Goal: Task Accomplishment & Management: Manage account settings

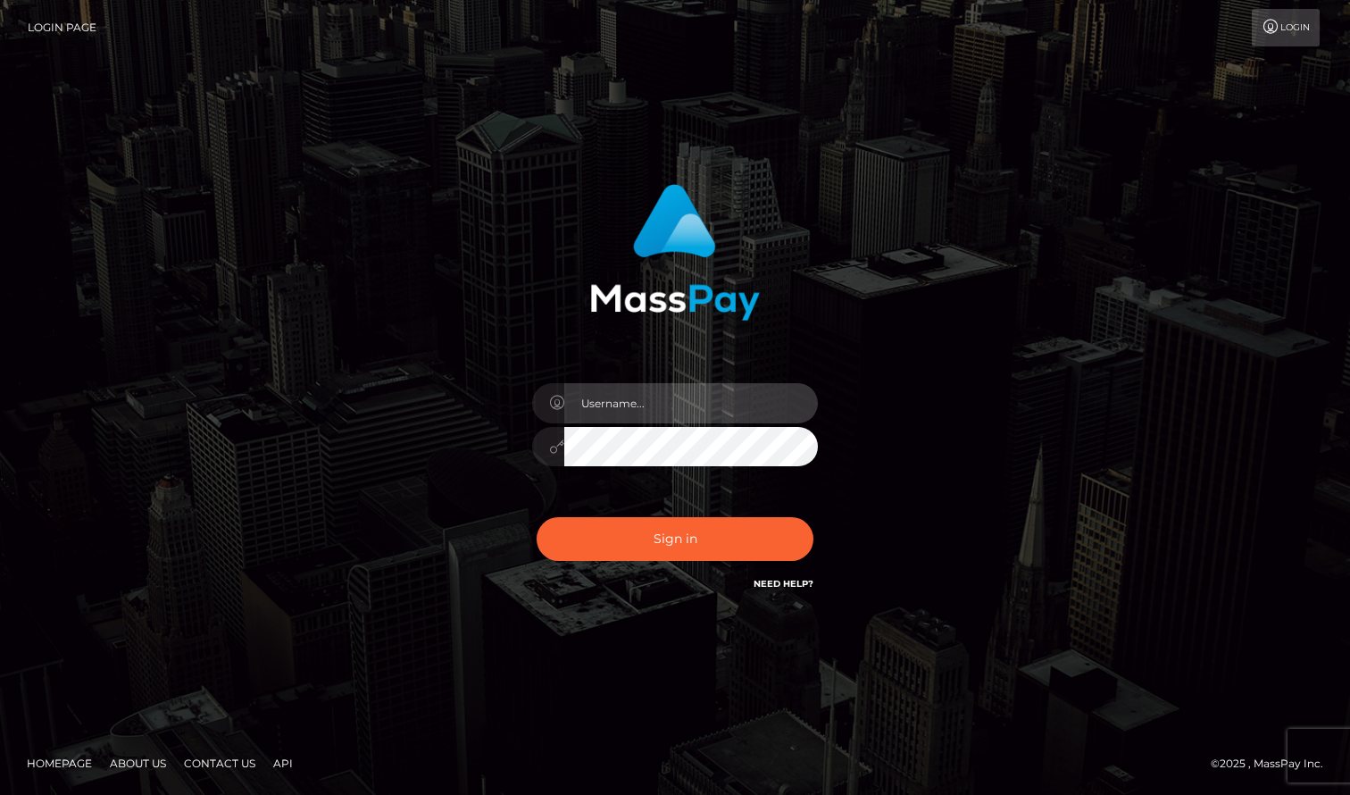
click at [721, 392] on input "text" at bounding box center [691, 403] width 254 height 40
type input "Sameer.megabonanza"
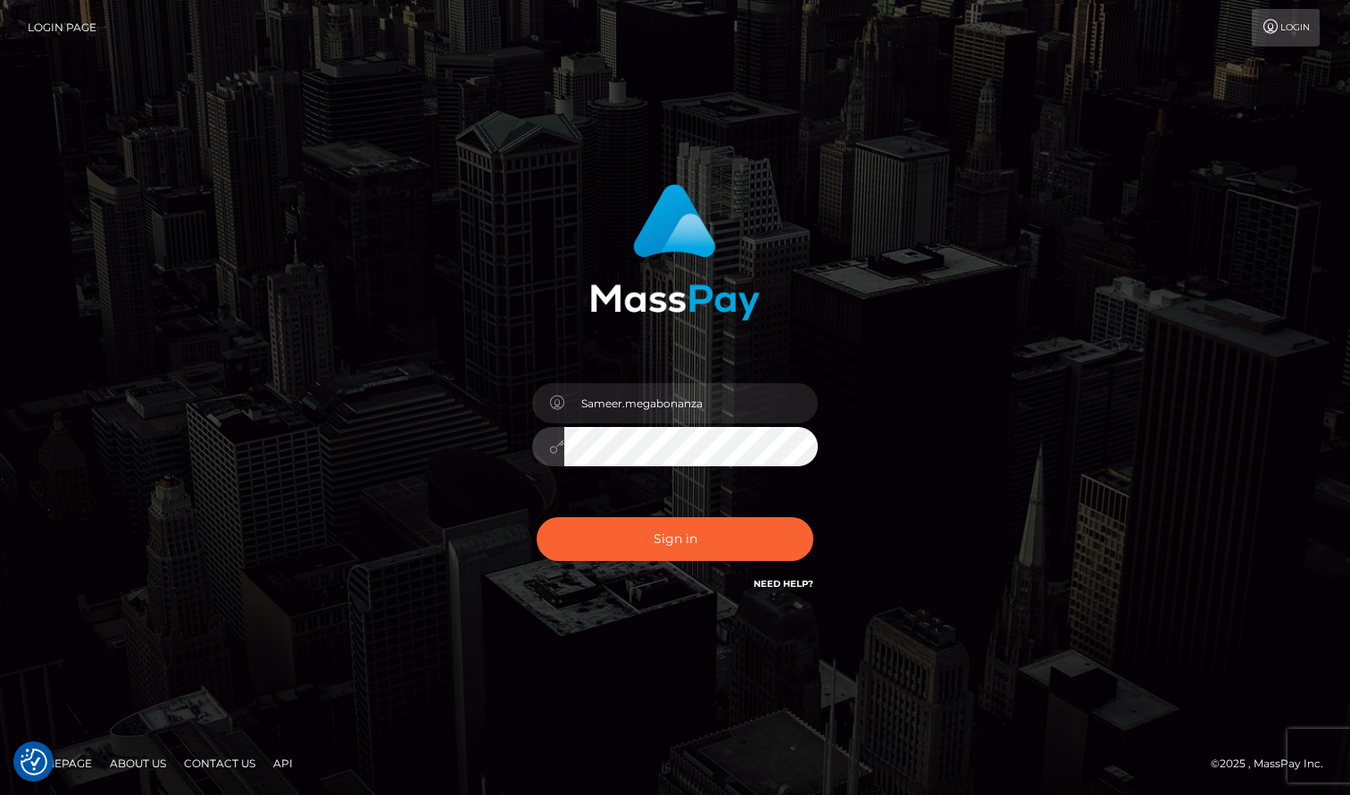
click at [537, 517] on button "Sign in" at bounding box center [675, 539] width 277 height 44
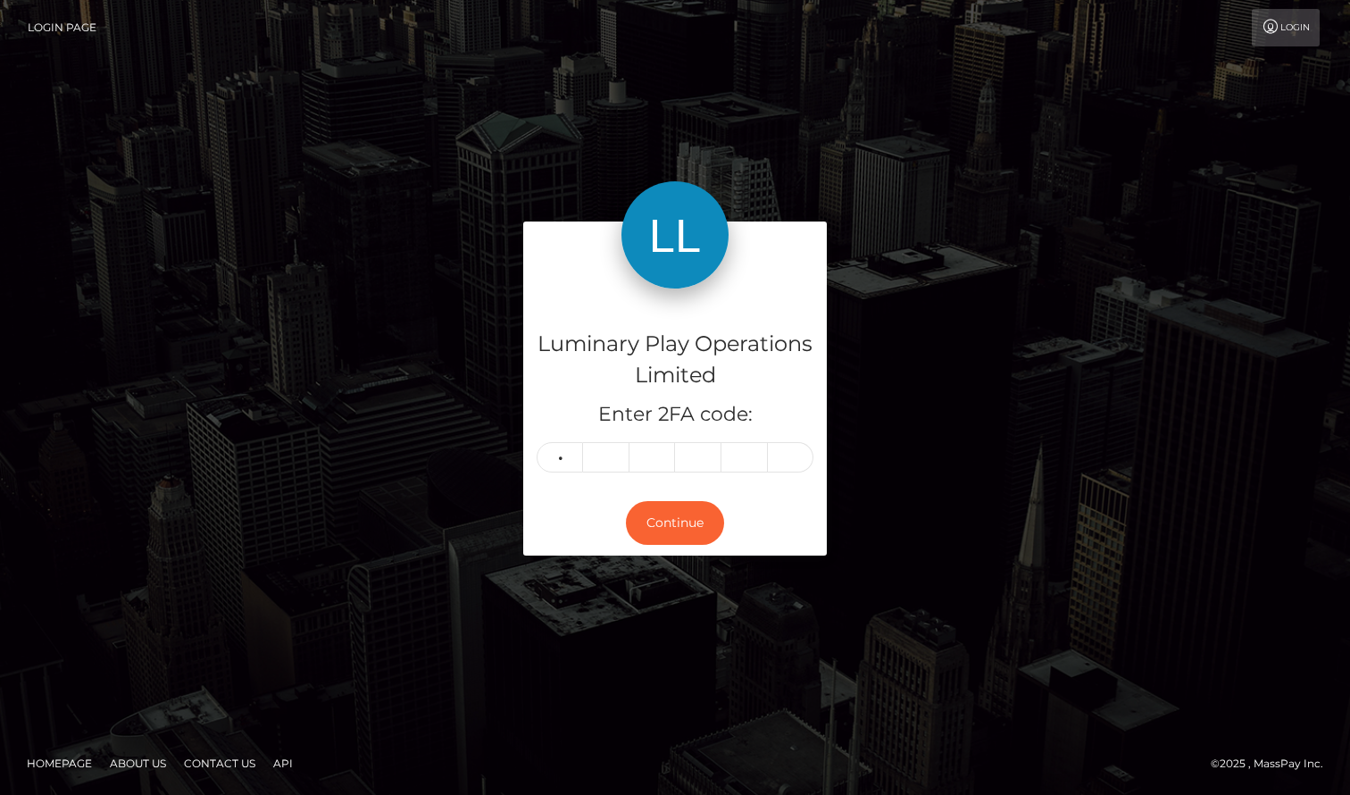
type input "4"
type input "3"
type input "7"
type input "3"
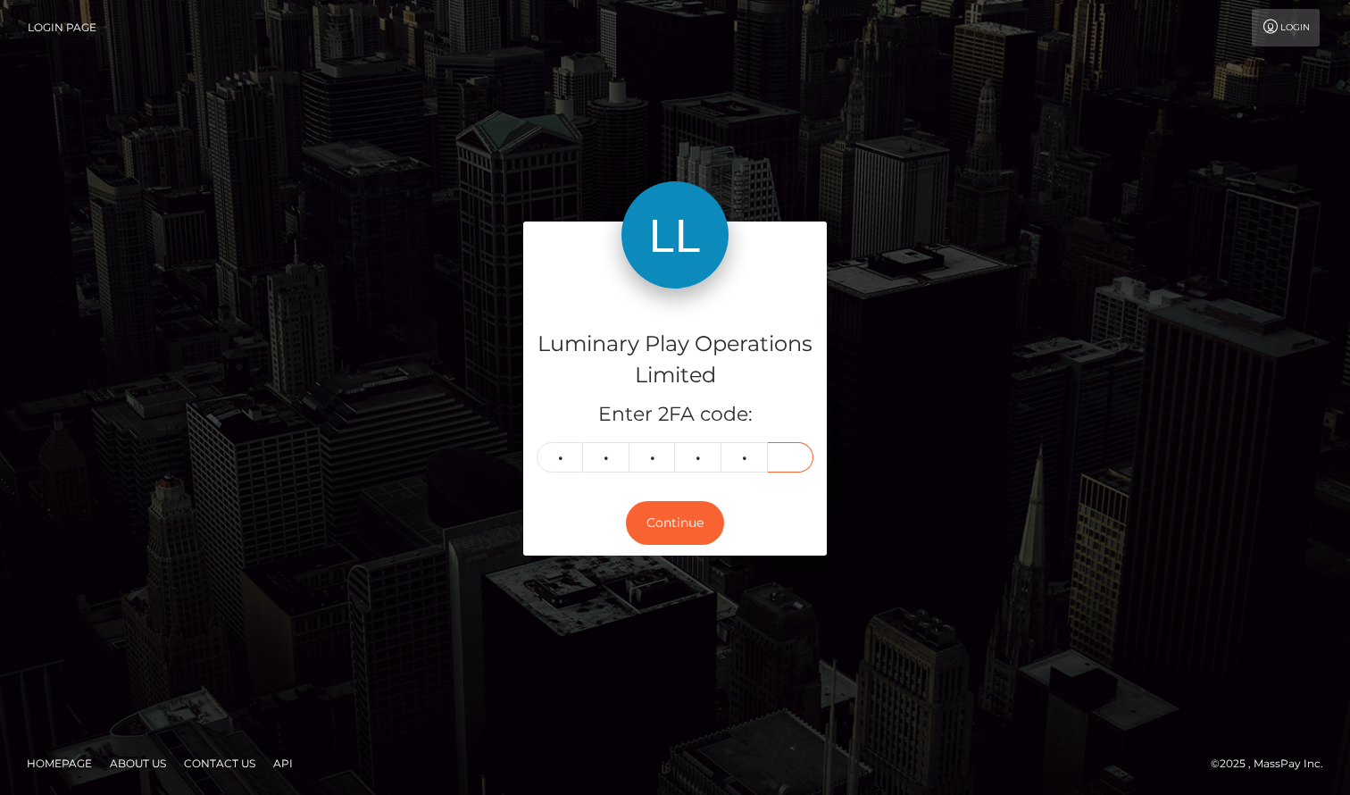
type input "6"
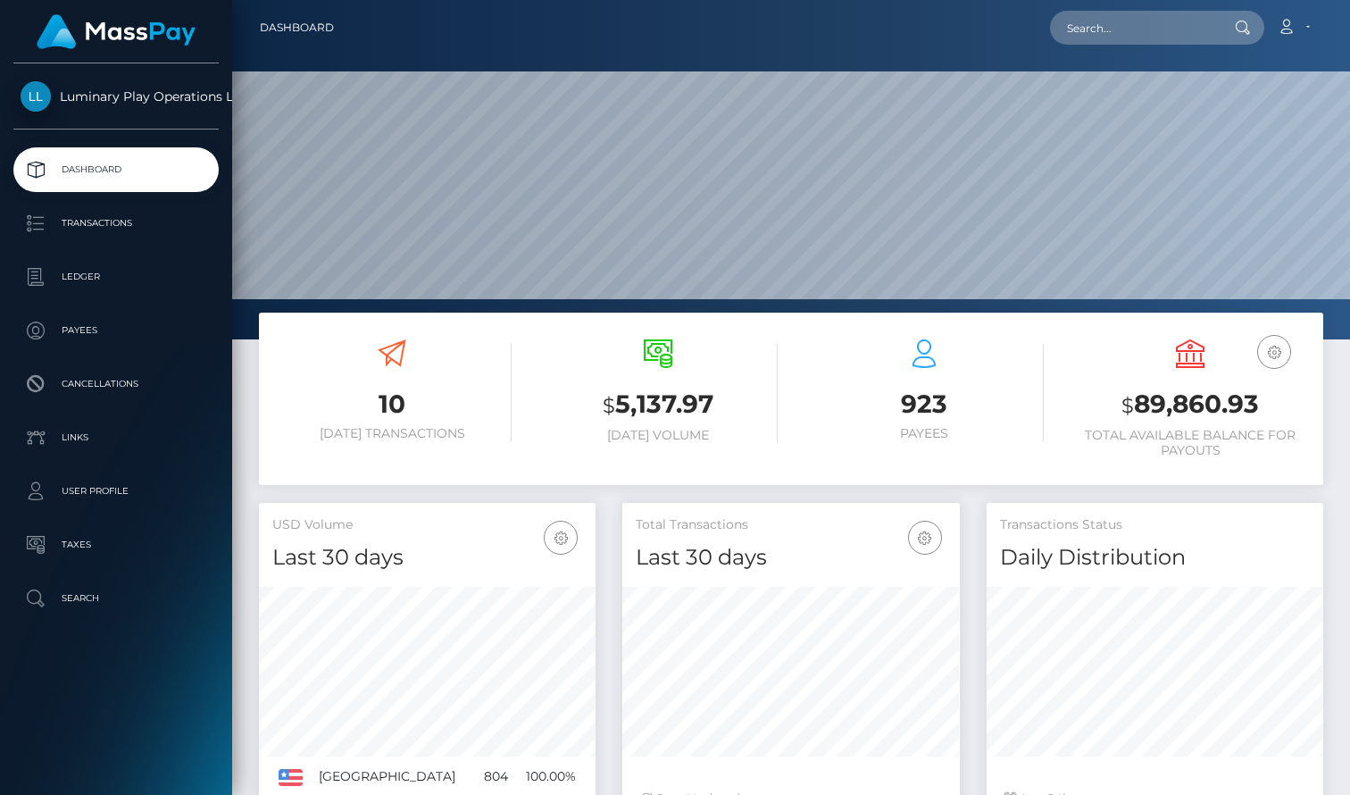
scroll to position [316, 337]
click at [1230, 405] on h3 "$ 89,860.93" at bounding box center [1190, 405] width 239 height 37
copy h3 "89,860.93"
